Goal: Transaction & Acquisition: Purchase product/service

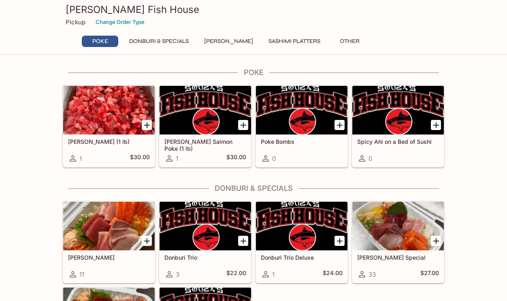
click at [214, 144] on h5 "[PERSON_NAME] Salmon Poke (1 lb)" at bounding box center [206, 144] width 82 height 13
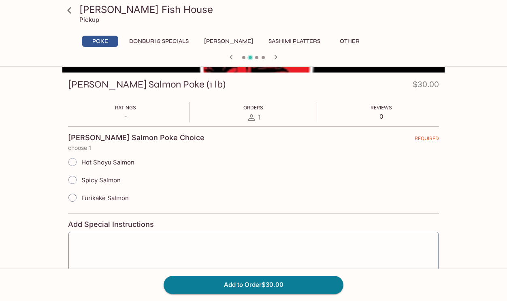
scroll to position [93, 0]
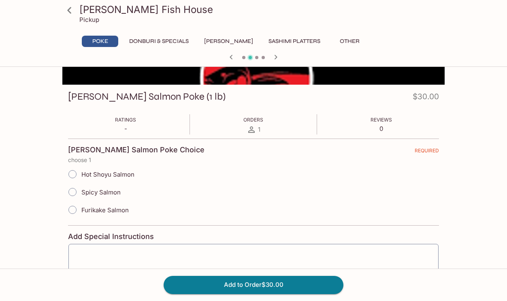
click at [98, 190] on span "Spicy Salmon" at bounding box center [100, 192] width 39 height 8
click at [81, 190] on input "Spicy Salmon" at bounding box center [72, 192] width 17 height 17
radio input "true"
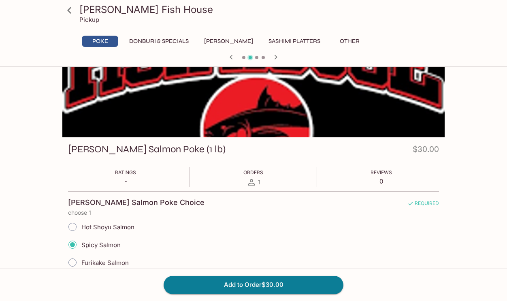
scroll to position [0, 0]
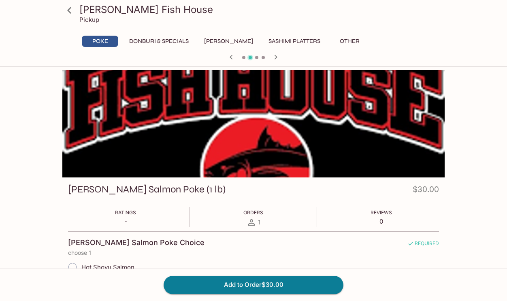
click at [68, 10] on icon at bounding box center [69, 10] width 4 height 6
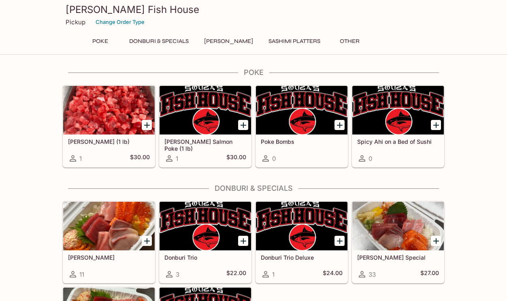
click at [159, 40] on button "Donburi & Specials" at bounding box center [159, 41] width 68 height 11
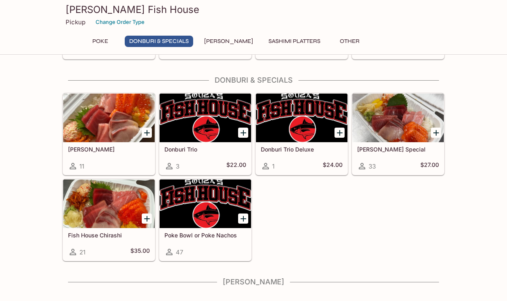
scroll to position [115, 0]
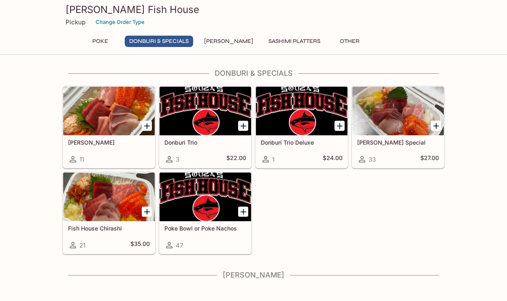
click at [221, 39] on button "[PERSON_NAME]" at bounding box center [229, 41] width 58 height 11
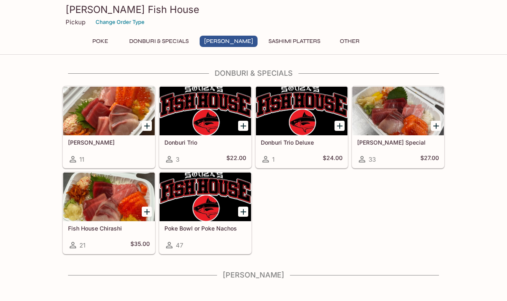
scroll to position [158, 0]
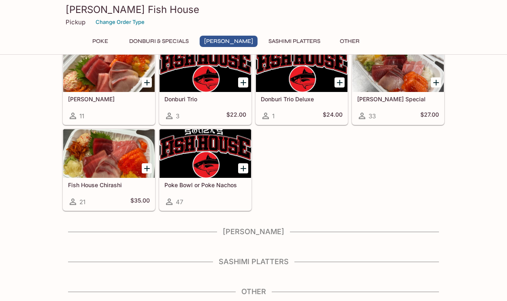
click at [157, 39] on button "Donburi & Specials" at bounding box center [159, 41] width 68 height 11
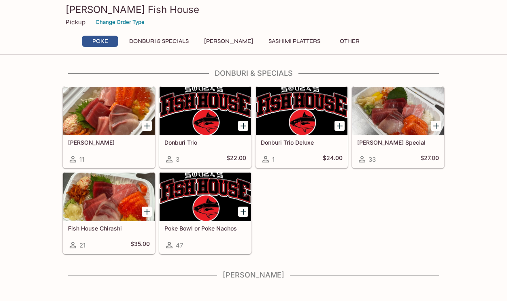
scroll to position [0, 0]
